Goal: Task Accomplishment & Management: Use online tool/utility

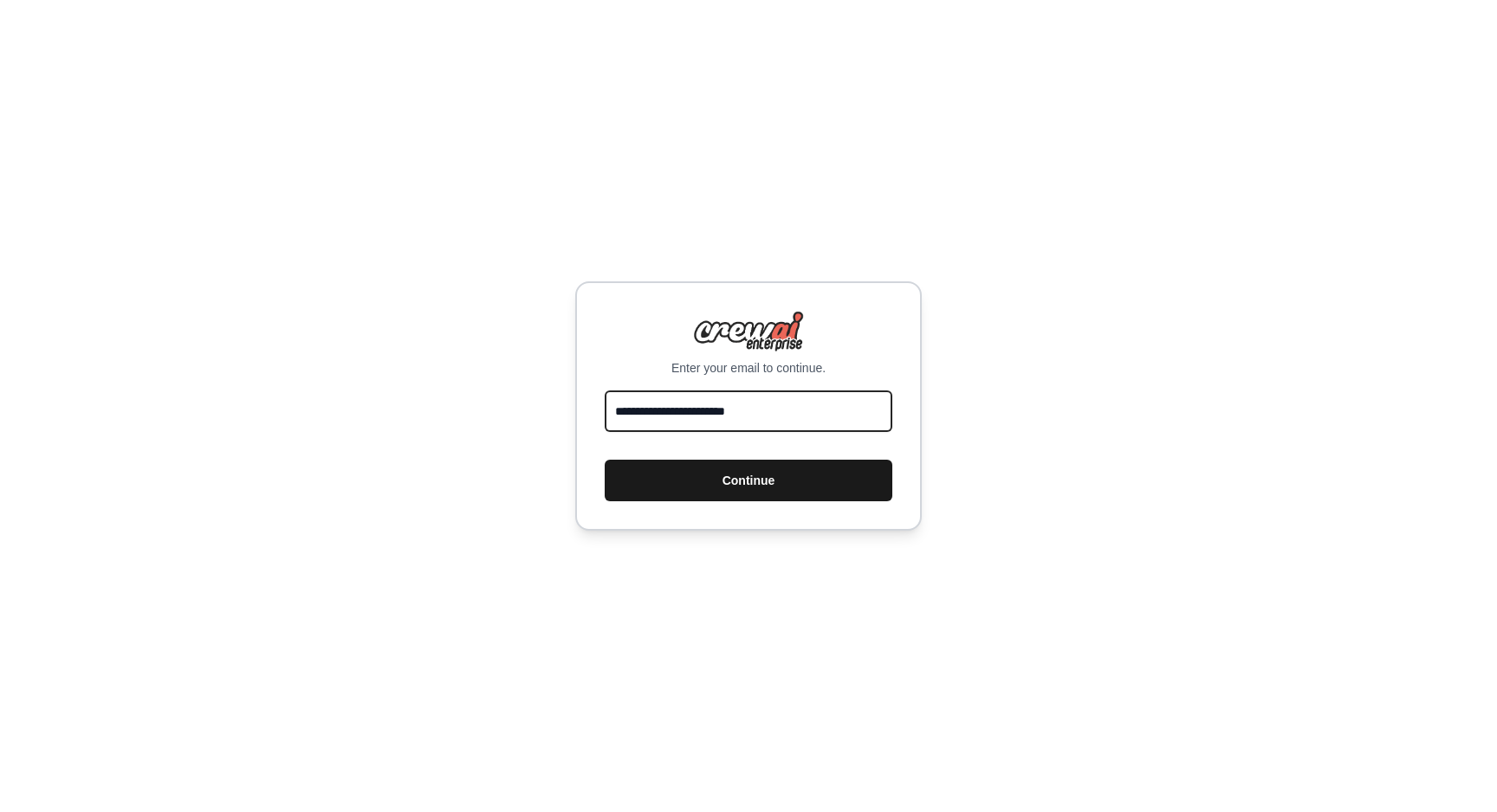
type input "**********"
click at [840, 494] on button "Continue" at bounding box center [748, 480] width 288 height 41
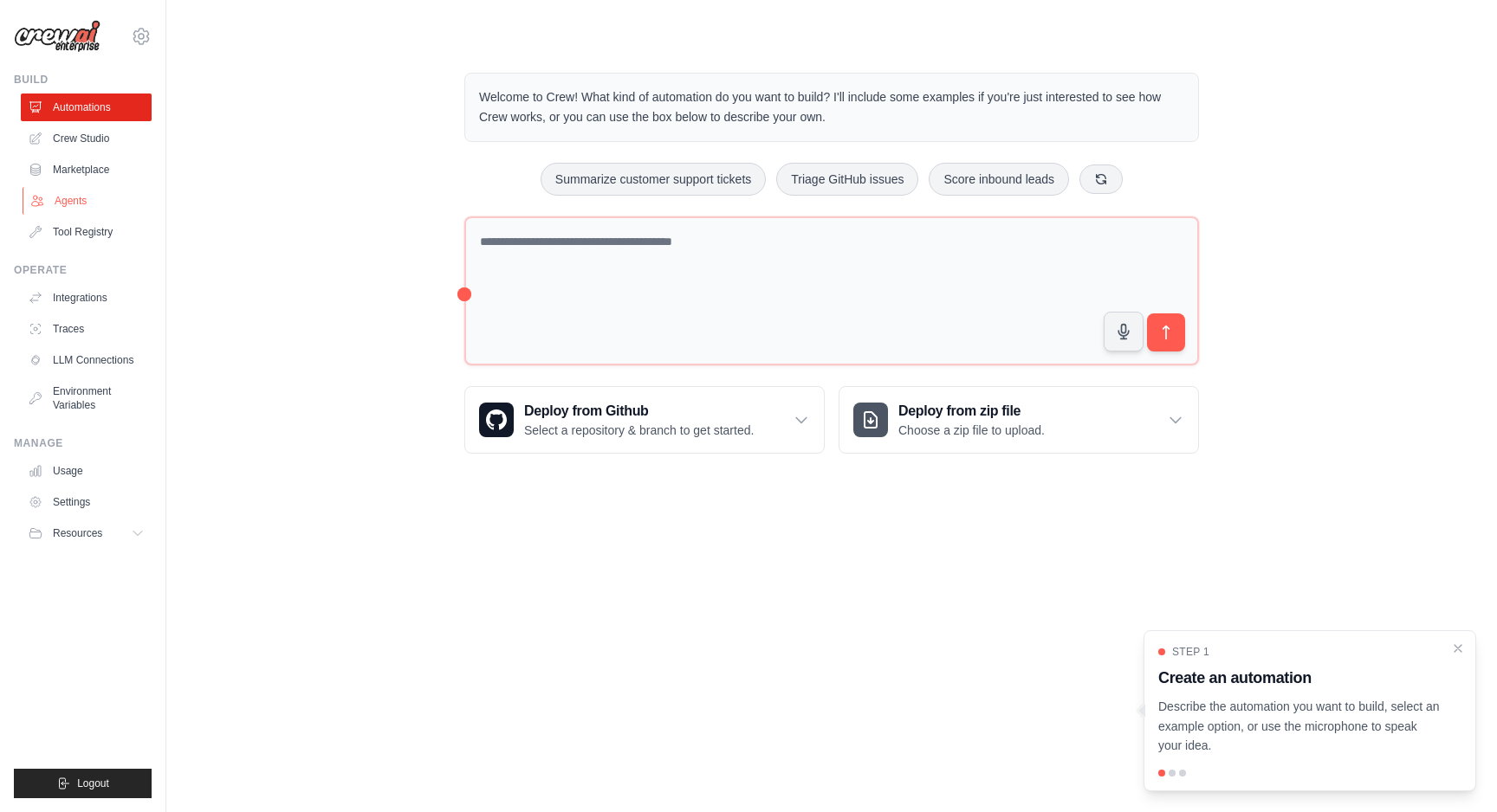
click at [63, 196] on link "Agents" at bounding box center [87, 200] width 131 height 28
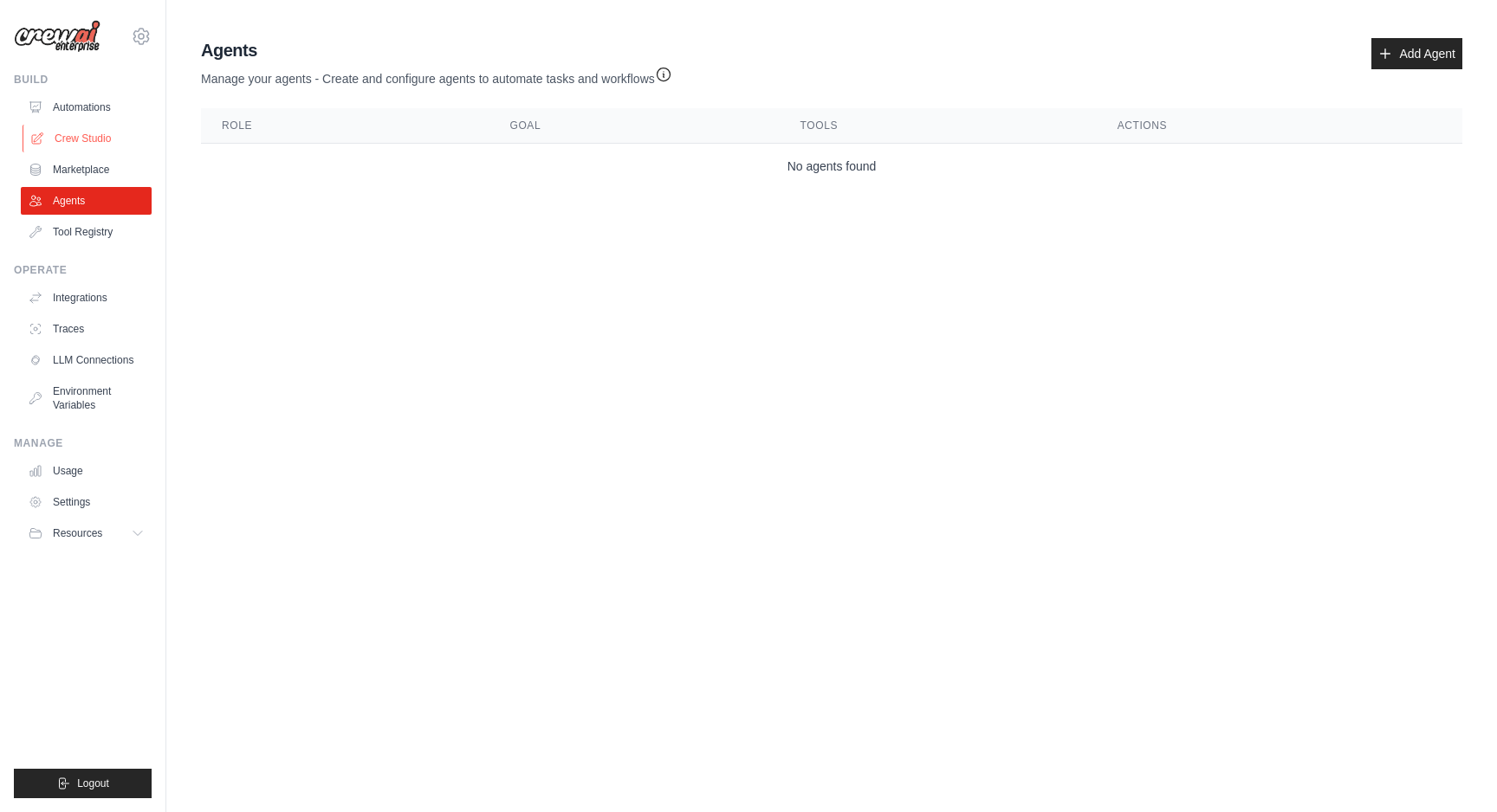
click at [76, 143] on link "Crew Studio" at bounding box center [87, 139] width 131 height 28
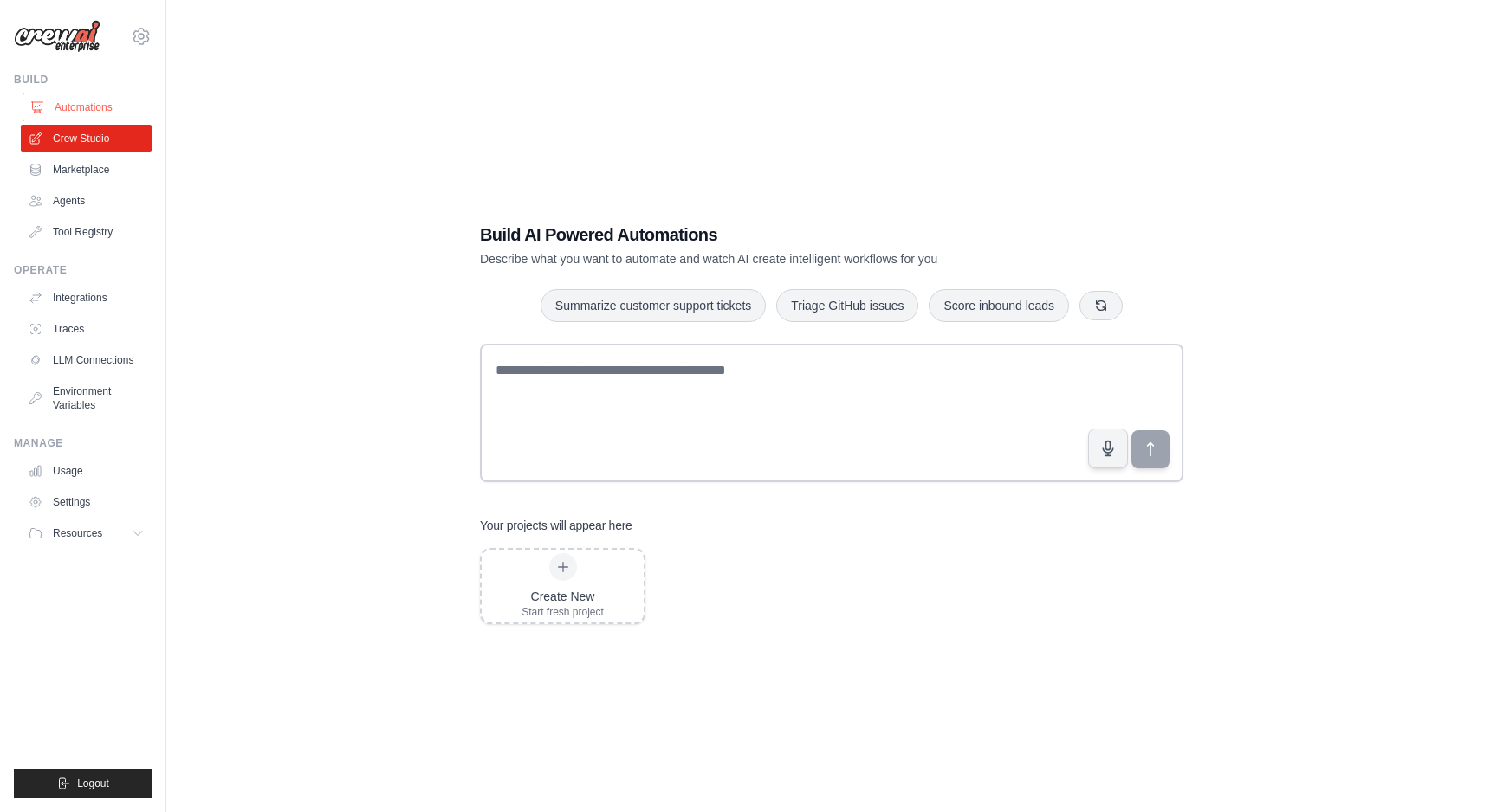
click at [79, 114] on link "Automations" at bounding box center [87, 108] width 131 height 28
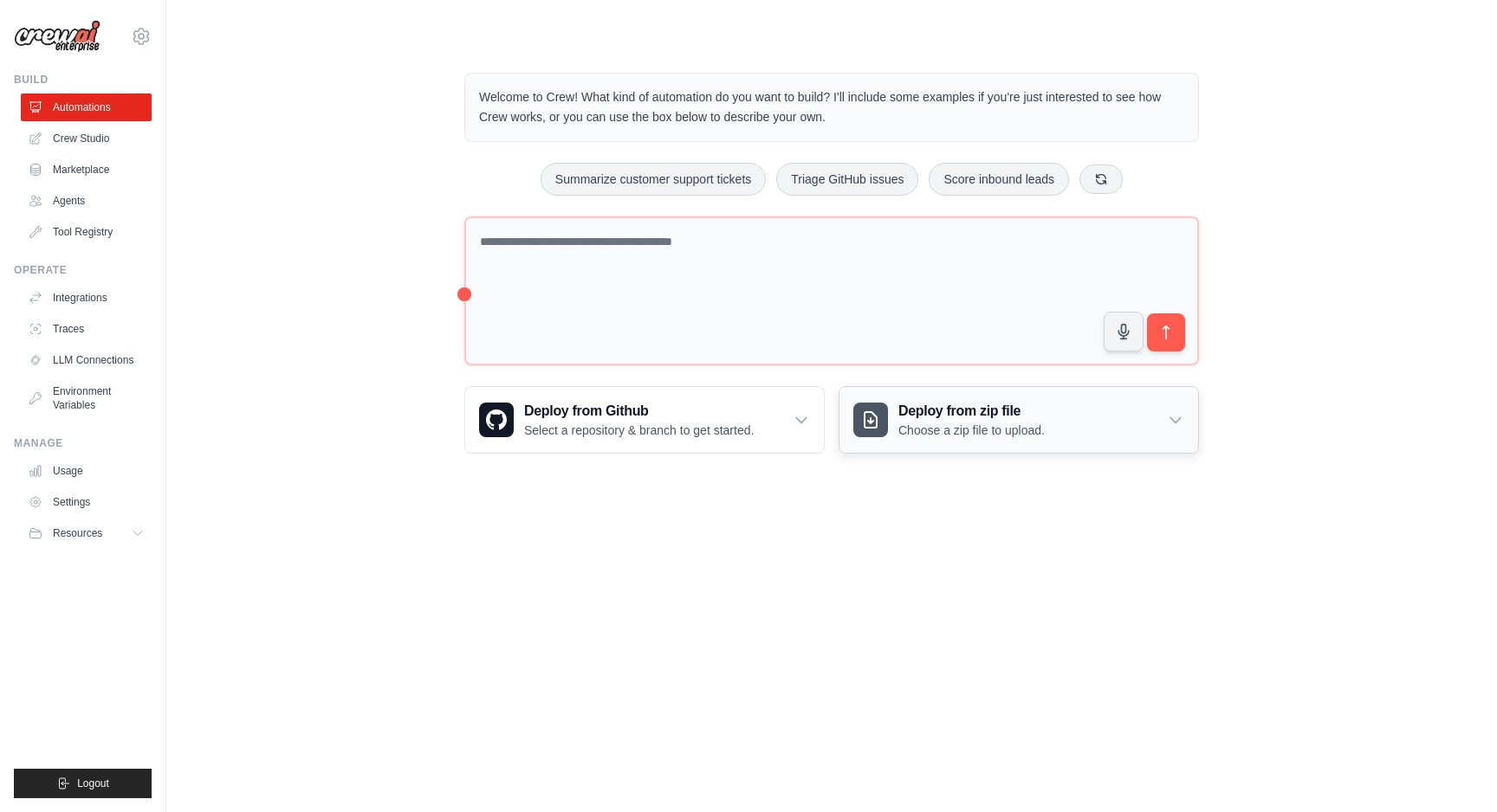
click at [945, 417] on h3 "Deploy from zip file" at bounding box center [971, 411] width 146 height 21
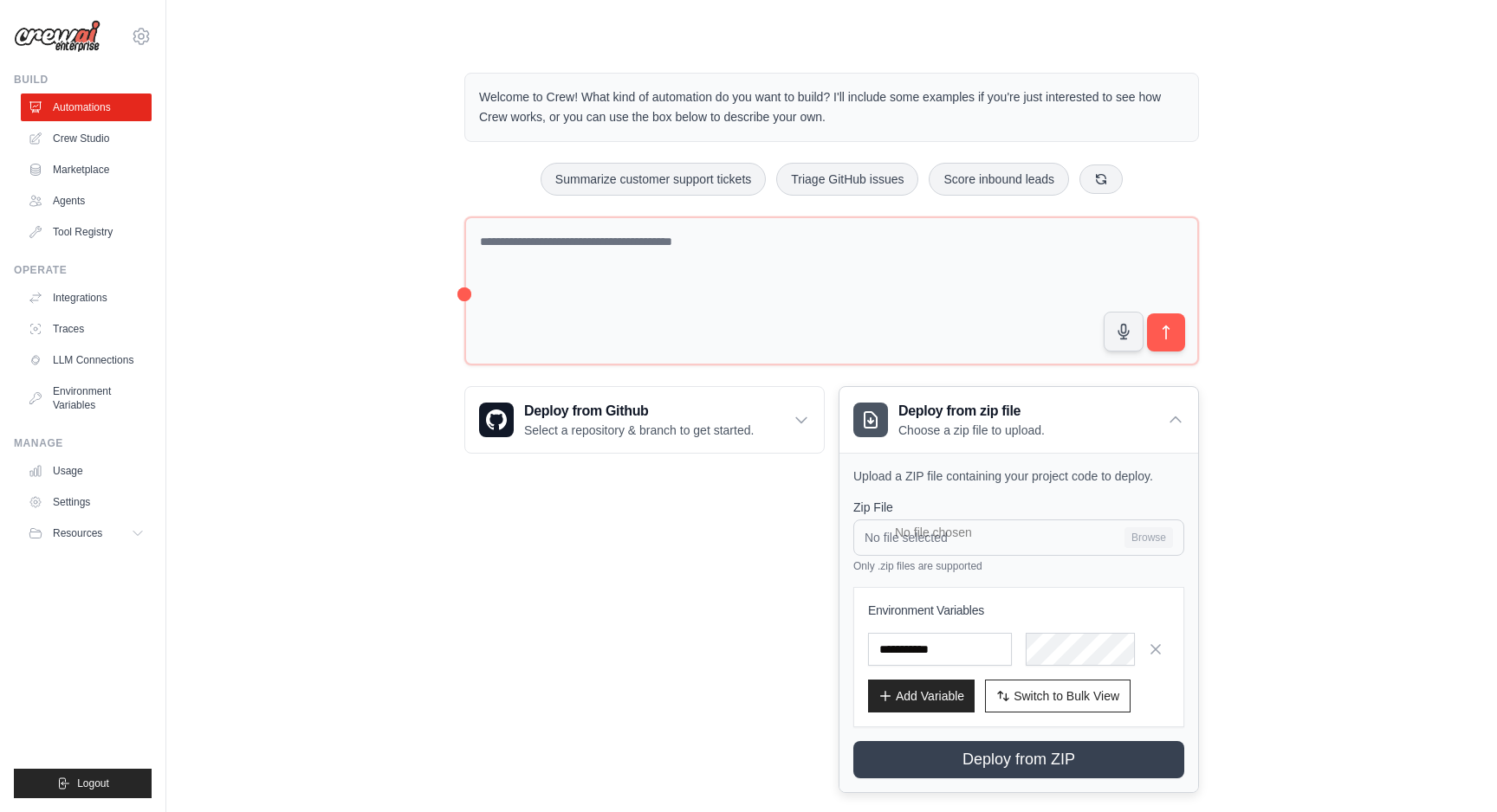
click at [1135, 539] on input "No file selected Browse" at bounding box center [1019, 538] width 331 height 37
type input "**********"
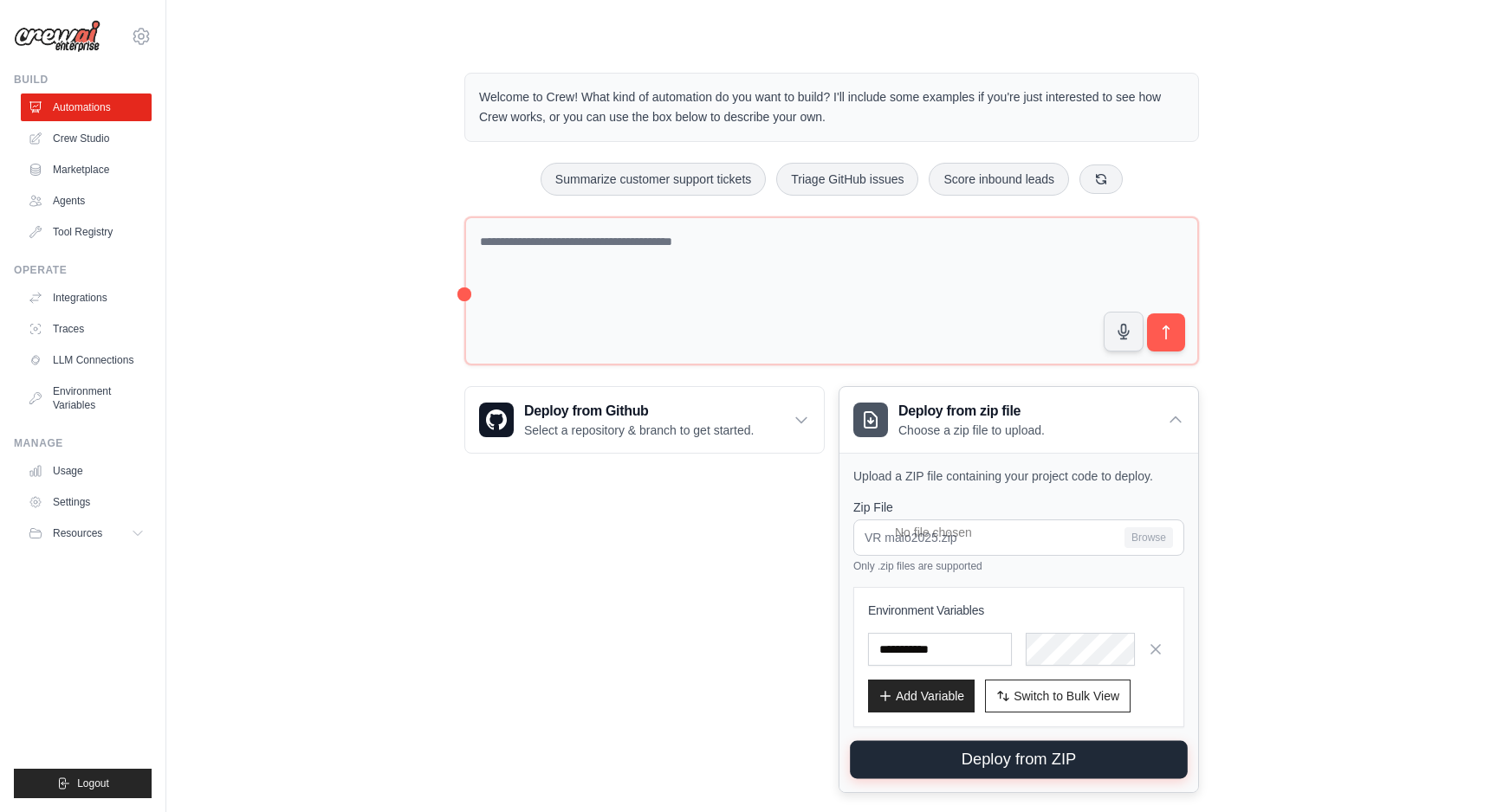
click at [1116, 751] on button "Deploy from ZIP" at bounding box center [1019, 760] width 338 height 38
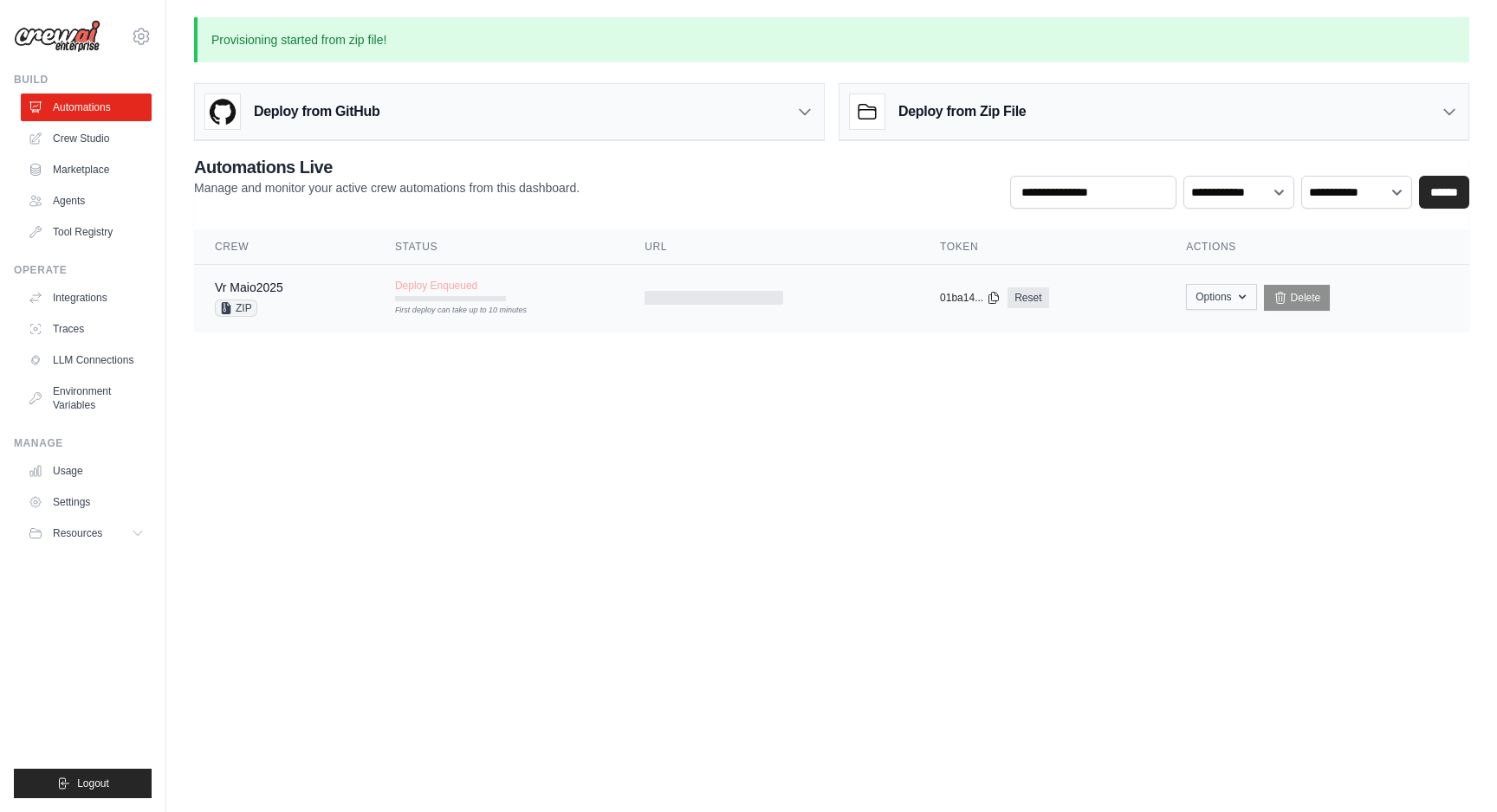
click at [1244, 300] on icon "button" at bounding box center [1242, 296] width 14 height 14
click at [1294, 290] on link "Delete" at bounding box center [1297, 298] width 66 height 26
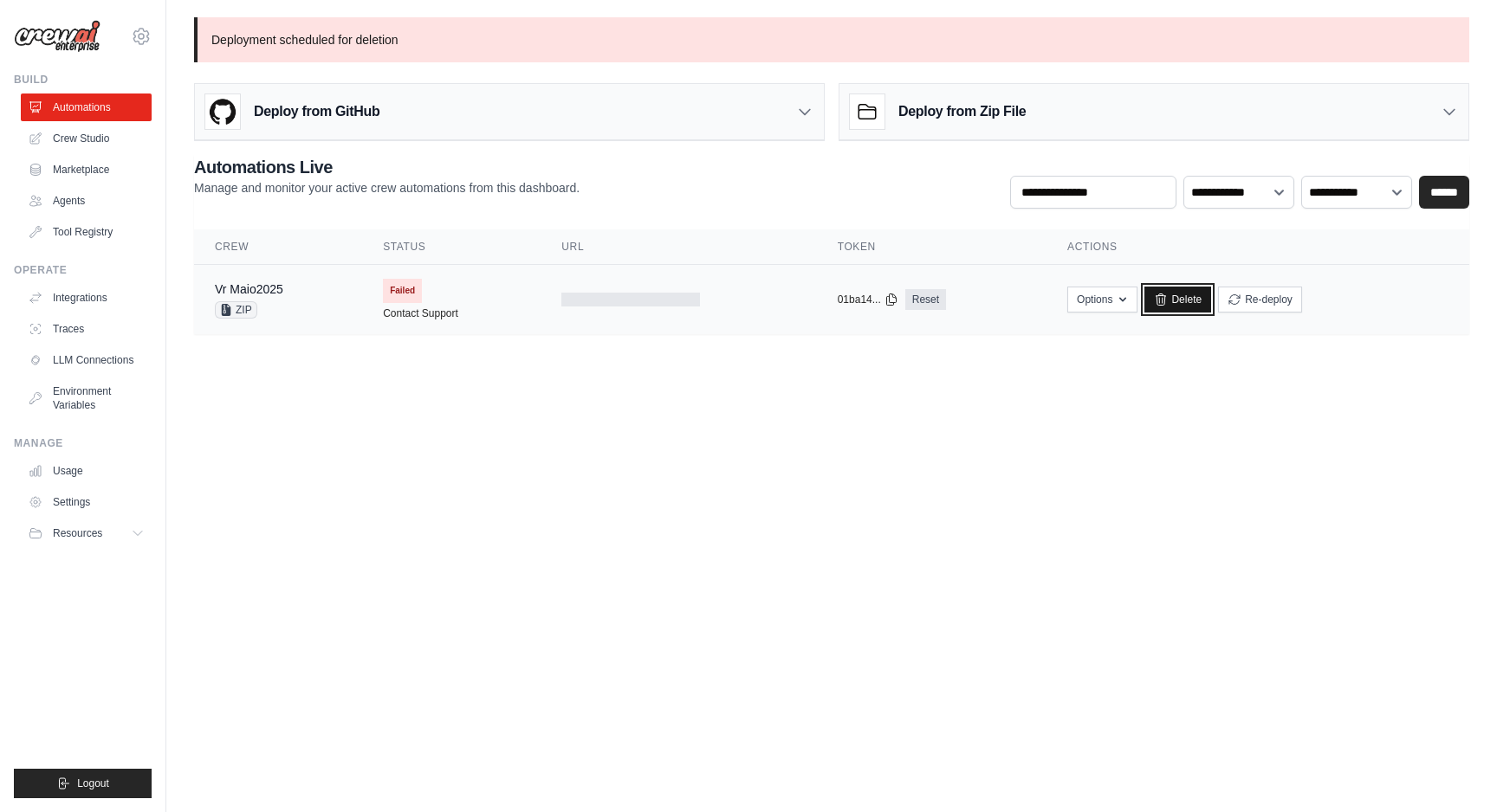
click at [1181, 303] on link "Delete" at bounding box center [1178, 300] width 66 height 26
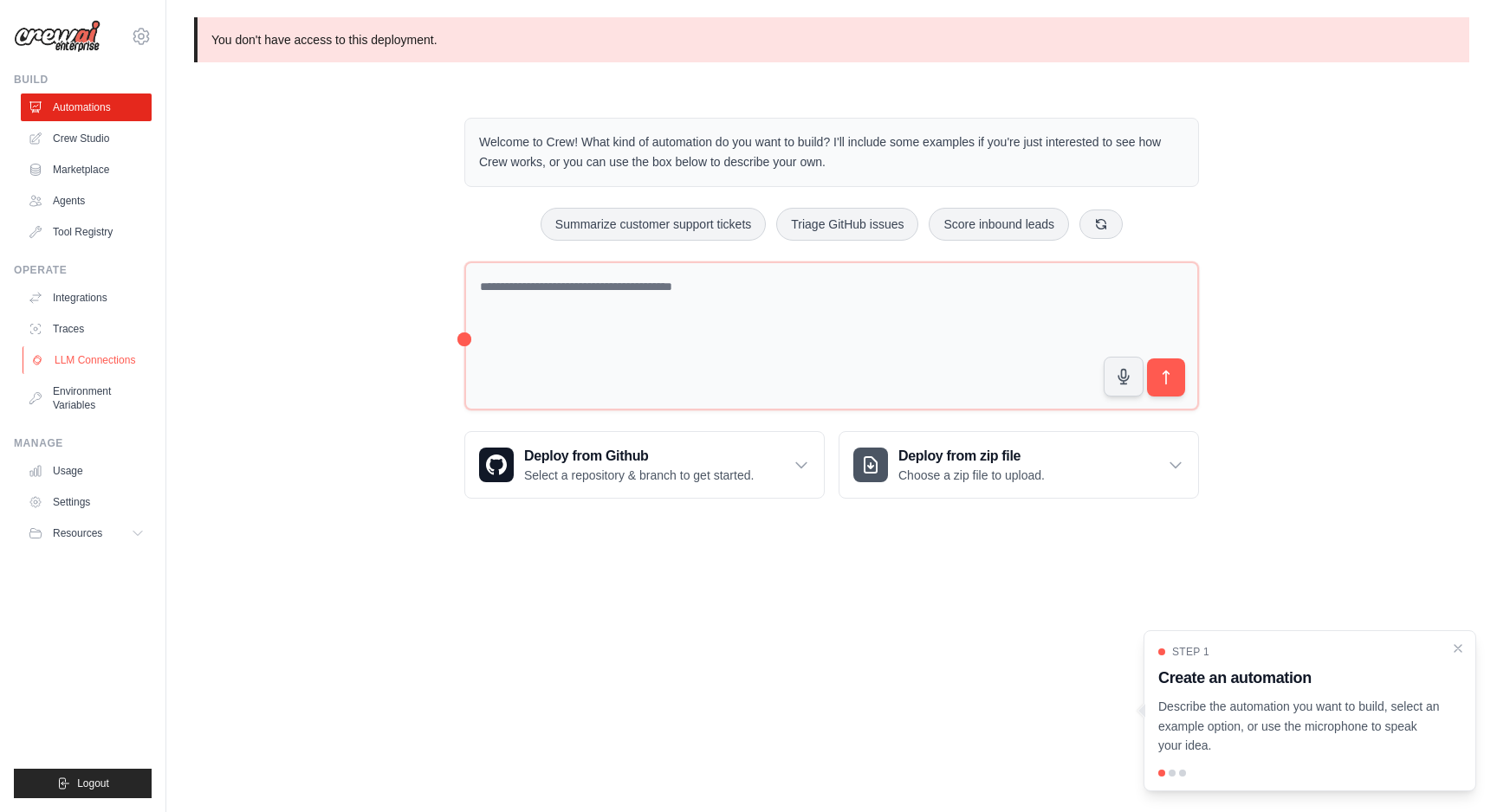
click at [110, 358] on link "LLM Connections" at bounding box center [87, 360] width 131 height 28
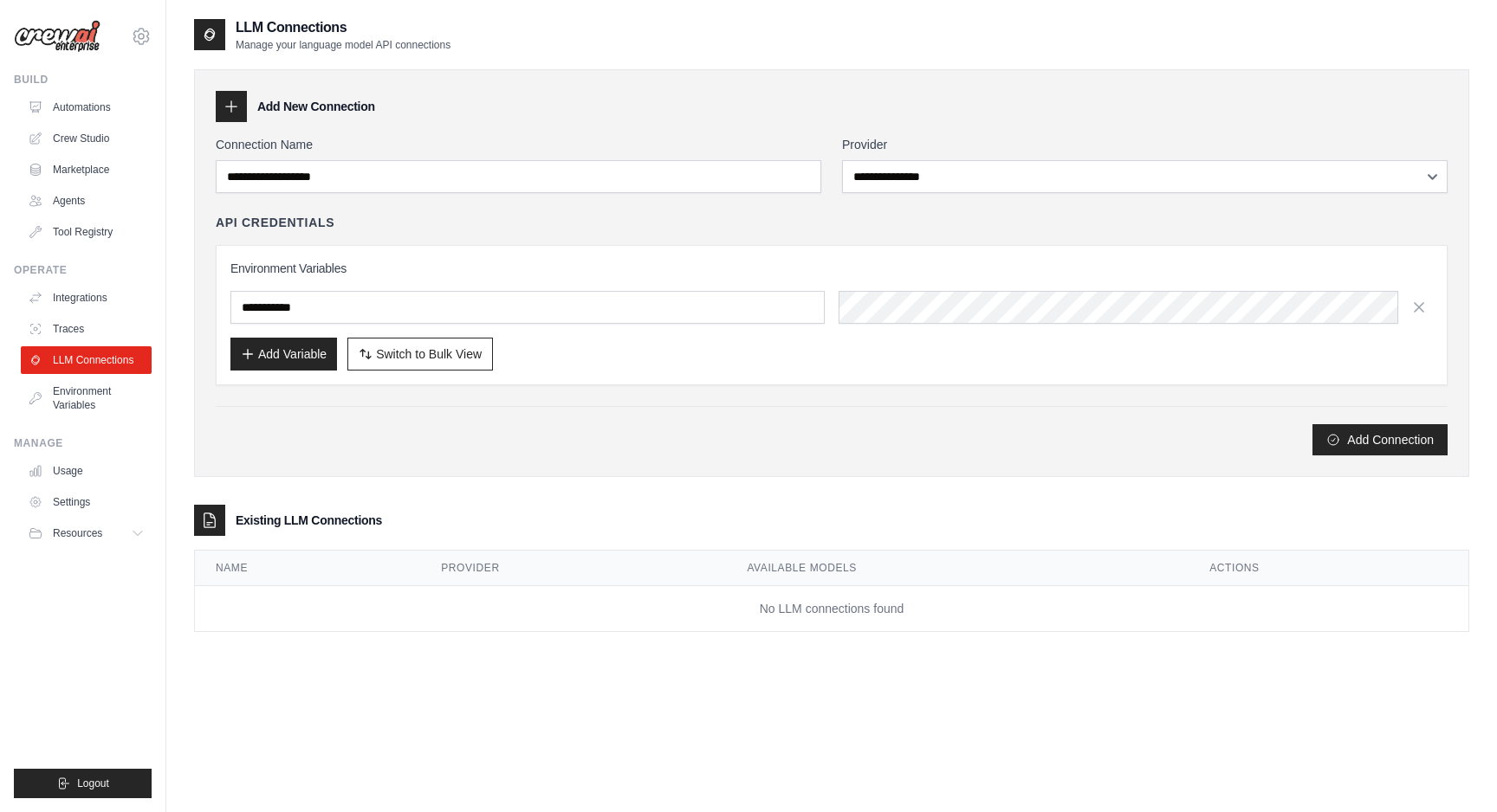
click at [769, 362] on div "Add Variable Switch to Bulk View Switch to Table View" at bounding box center [831, 354] width 1203 height 33
click at [104, 110] on link "Automations" at bounding box center [87, 108] width 131 height 28
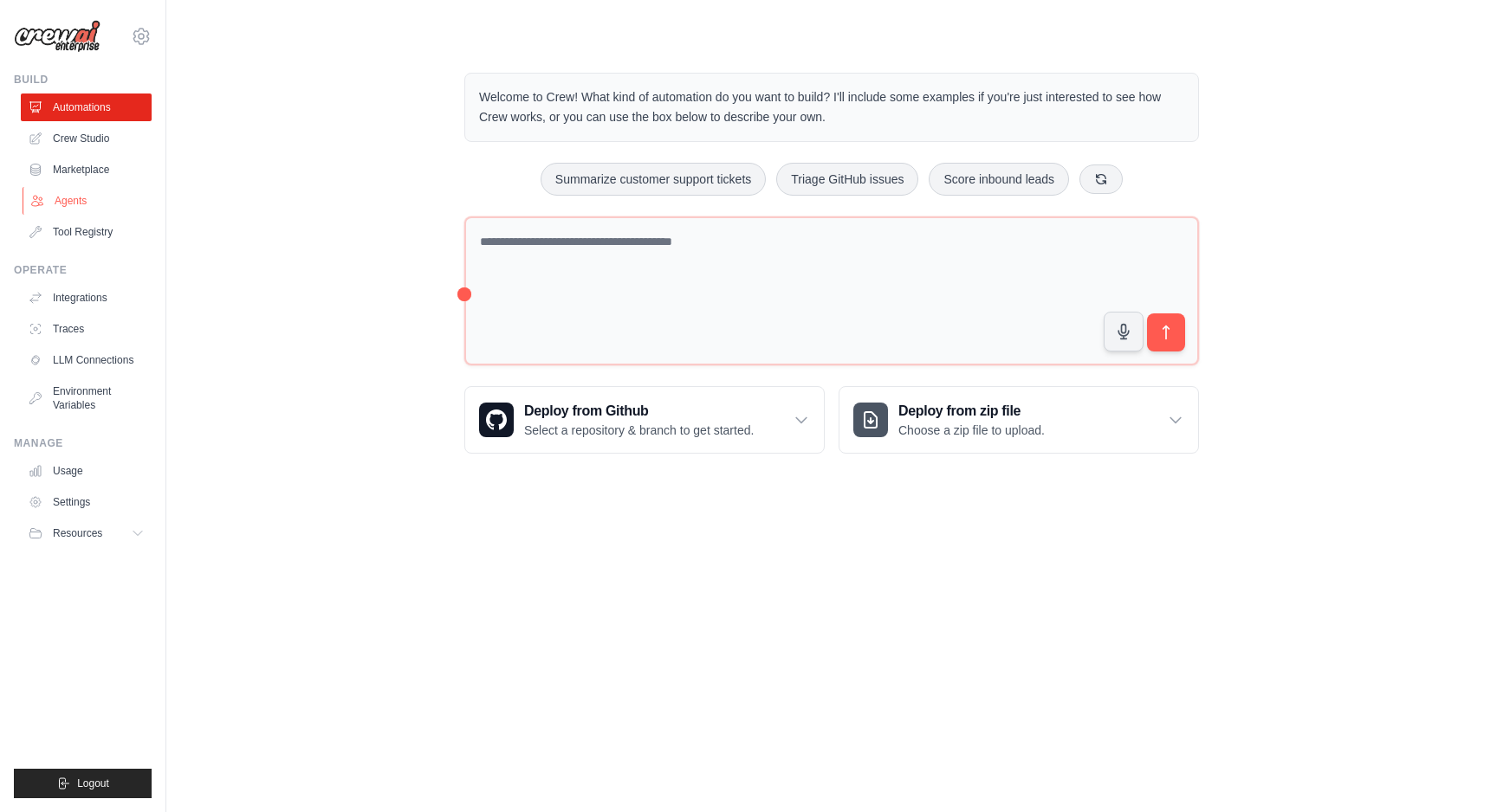
click at [90, 190] on link "Agents" at bounding box center [87, 200] width 131 height 28
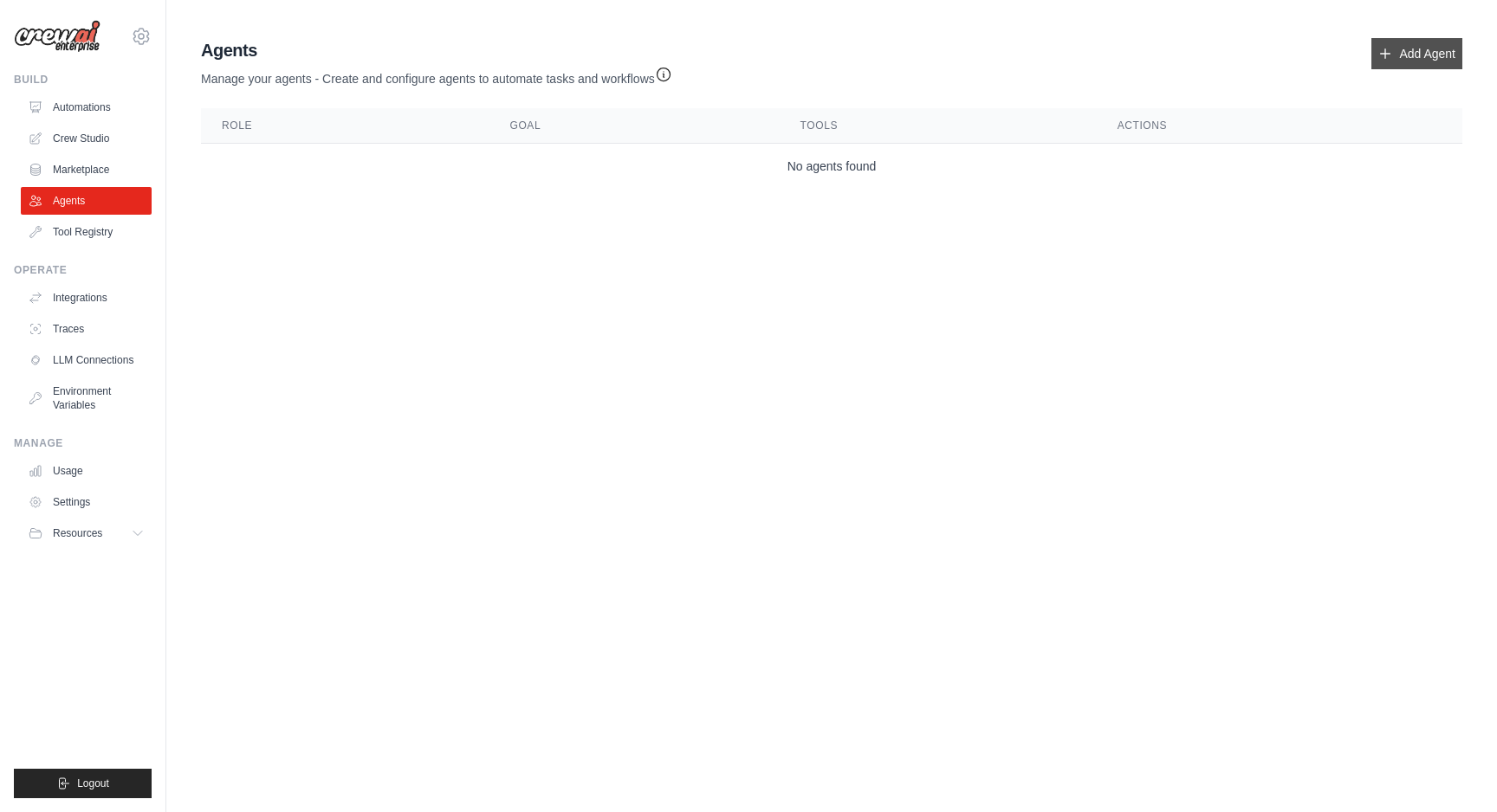
click at [1411, 58] on link "Add Agent" at bounding box center [1416, 53] width 91 height 31
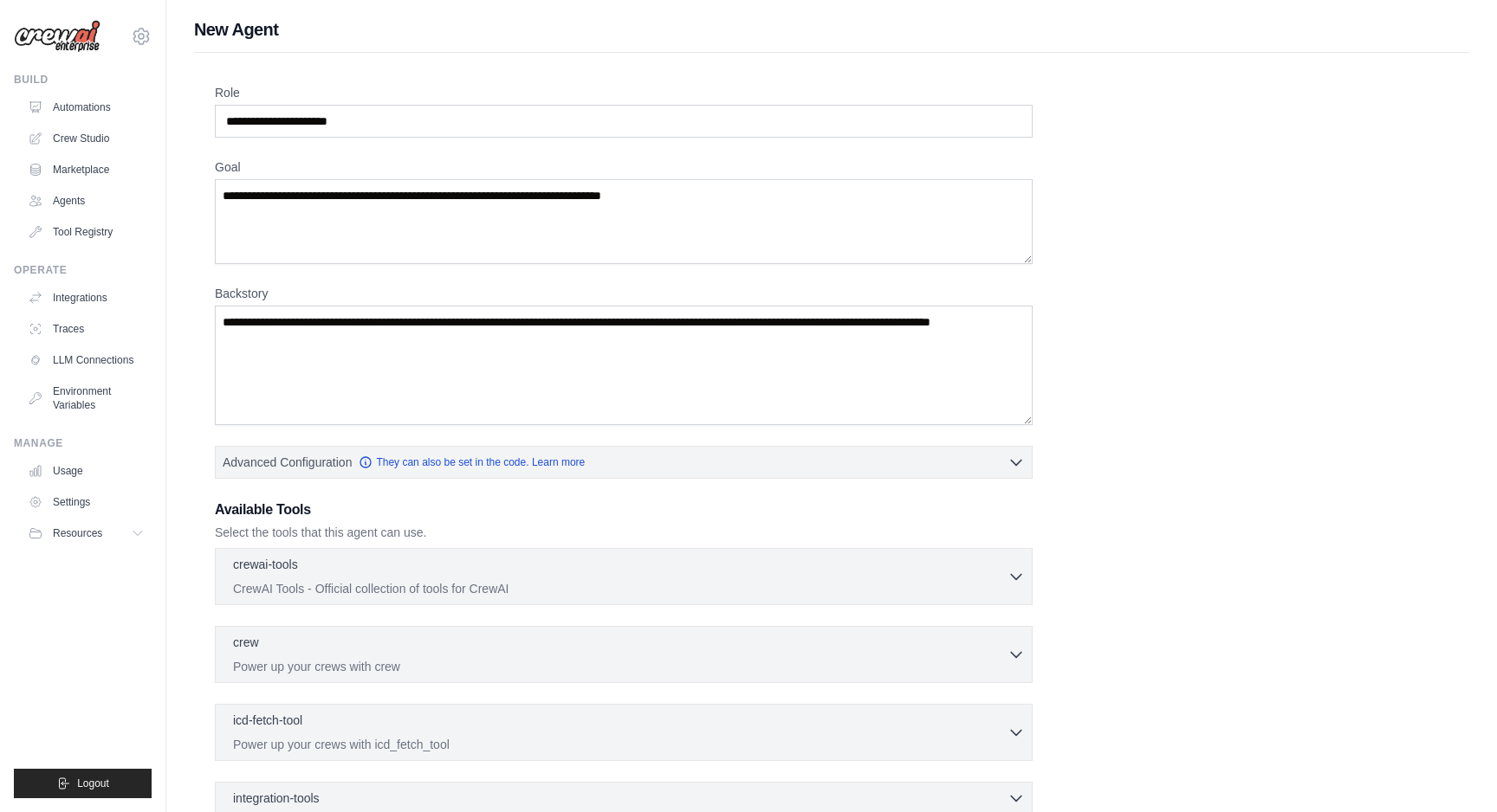
click at [1399, 56] on div "Role Goal [GEOGRAPHIC_DATA] Advanced Configuration They can also be set in the …" at bounding box center [832, 520] width 1275 height 937
click at [78, 106] on link "Automations" at bounding box center [87, 108] width 131 height 28
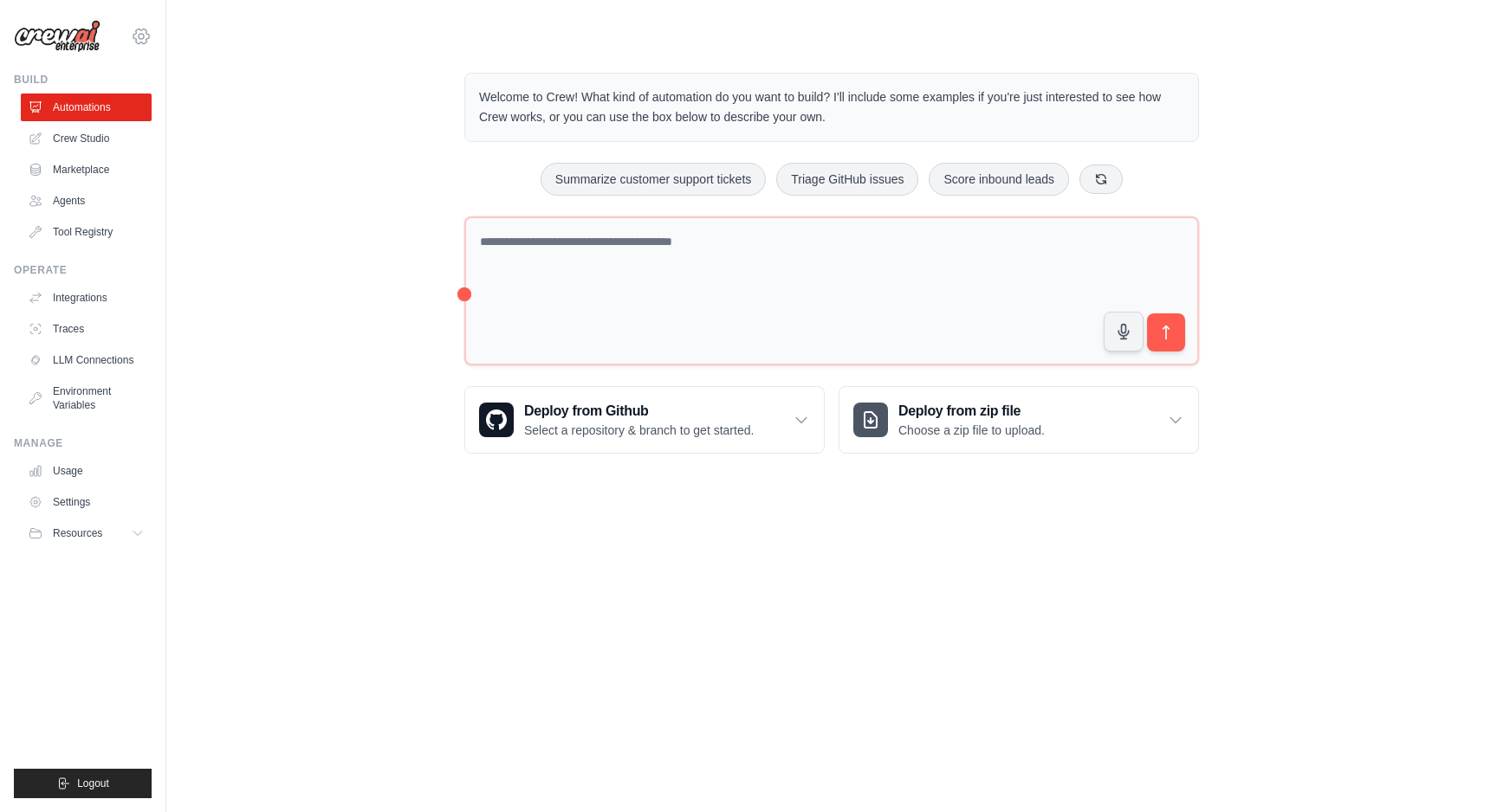
click at [145, 37] on icon at bounding box center [141, 36] width 21 height 21
click at [143, 76] on div "intelligence@croce.ggf.br" at bounding box center [142, 74] width 125 height 17
click at [320, 225] on div "Welcome to Crew! What kind of automation do you want to build? I'll include som…" at bounding box center [832, 263] width 1275 height 436
click at [89, 782] on span "Logout" at bounding box center [93, 783] width 32 height 14
